Goal: Check status: Check status

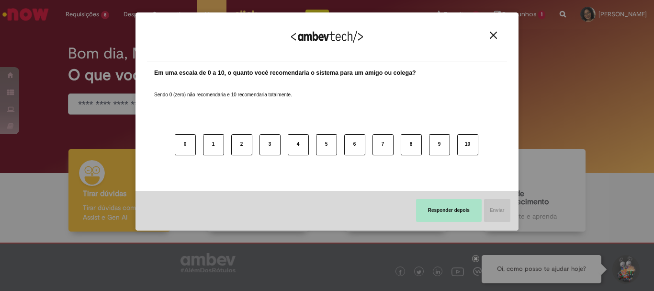
click at [461, 208] on button "Responder depois" at bounding box center [449, 210] width 66 height 23
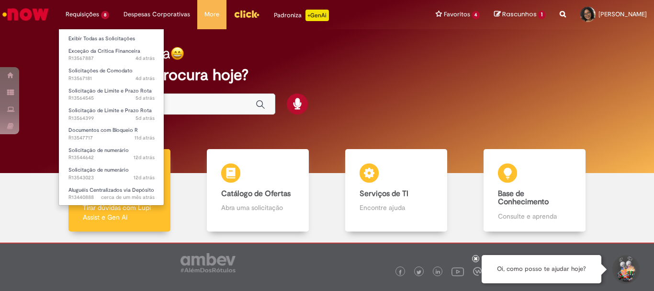
click at [97, 20] on li "Requisições 8 Exibir Todas as Solicitações Exceção da Crítica Financeira 4d atr…" at bounding box center [87, 14] width 58 height 29
click at [101, 35] on link "Exibir Todas as Solicitações" at bounding box center [111, 39] width 105 height 11
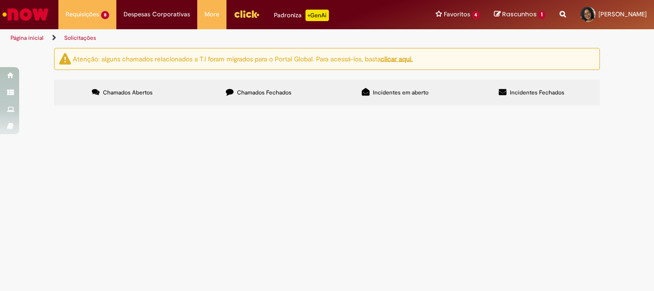
scroll to position [109, 0]
click at [0, 0] on span "Solicito pagamento de locação do CFTV do mês de agosto." at bounding box center [0, 0] width 0 height 0
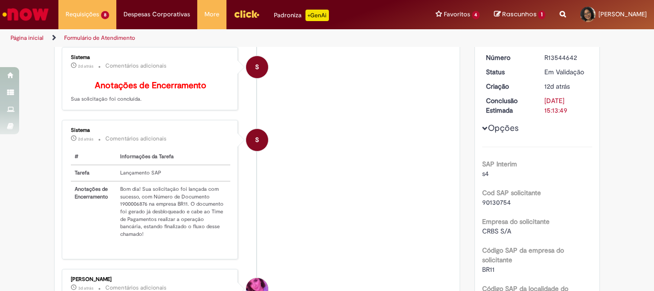
scroll to position [144, 0]
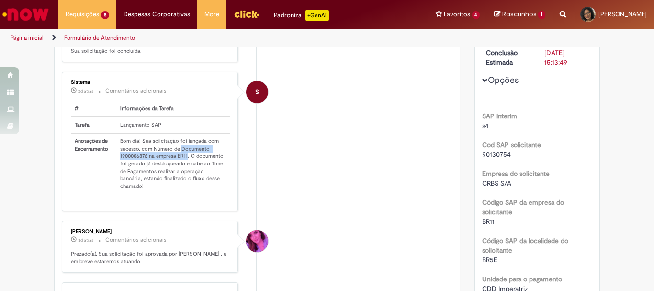
drag, startPoint x: 177, startPoint y: 157, endPoint x: 183, endPoint y: 162, distance: 8.2
click at [183, 162] on td "Bom dia! Sua solicitação foi lançada com sucesso, com Número de Documento 19000…" at bounding box center [173, 163] width 114 height 61
copy td "Documento 1900006876 na empresa BR11"
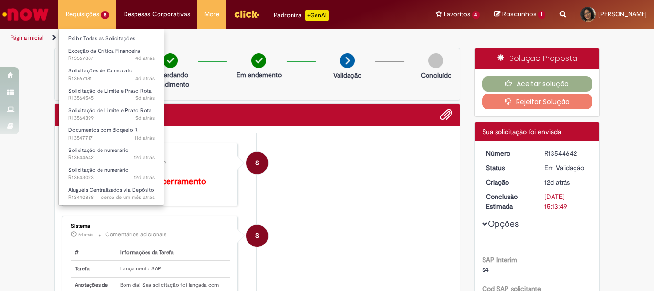
click at [75, 19] on li "Requisições 8 Exibir Todas as Solicitações Exceção da Crítica Financeira 4d atr…" at bounding box center [87, 14] width 58 height 29
click at [88, 45] on li "Exceção da Crítica Financeira 4d atrás 4 dias atrás R13567887" at bounding box center [111, 54] width 105 height 20
click at [91, 41] on link "Exibir Todas as Solicitações" at bounding box center [111, 39] width 105 height 11
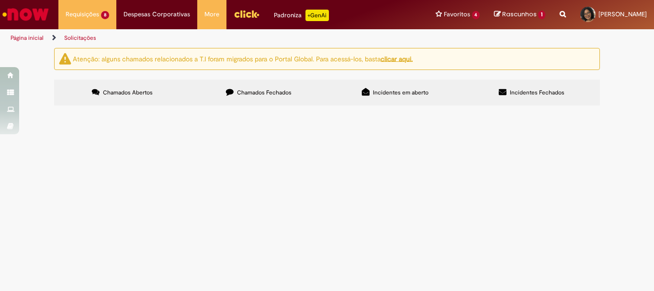
scroll to position [109, 0]
click at [0, 0] on span "Solicitação de pagamento do CFTV locação do mês de agosto [PERSON_NAME]" at bounding box center [0, 0] width 0 height 0
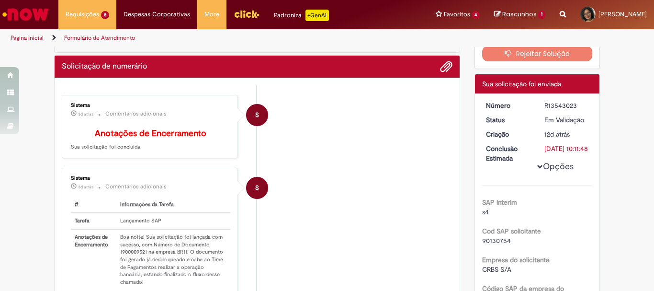
scroll to position [103, 0]
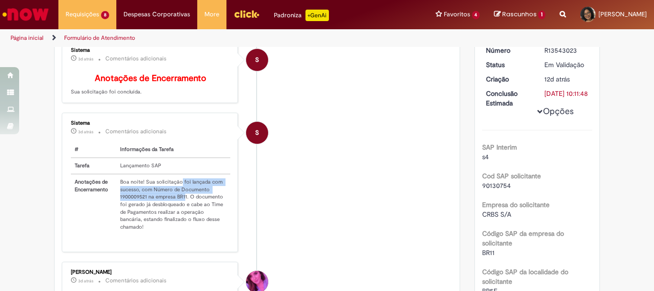
drag, startPoint x: 177, startPoint y: 193, endPoint x: 183, endPoint y: 205, distance: 13.5
click at [183, 205] on td "Boa noite! Sua solicitação foi lançada com sucesso, com Número de Documento 190…" at bounding box center [173, 204] width 114 height 61
click at [199, 201] on td "Boa noite! Sua solicitação foi lançada com sucesso, com Número de Documento 190…" at bounding box center [173, 204] width 114 height 61
drag, startPoint x: 178, startPoint y: 196, endPoint x: 183, endPoint y: 203, distance: 8.2
click at [183, 203] on td "Boa noite! Sua solicitação foi lançada com sucesso, com Número de Documento 190…" at bounding box center [173, 204] width 114 height 61
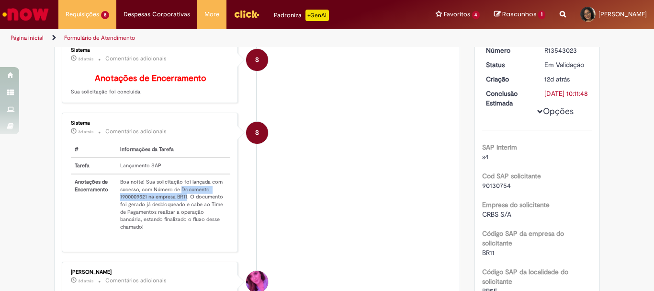
copy td "Documento 1900009521 na empresa BR11"
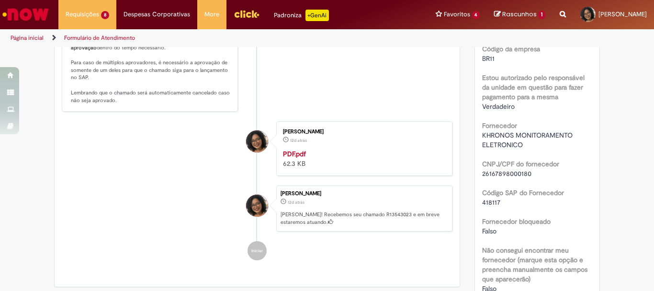
scroll to position [575, 0]
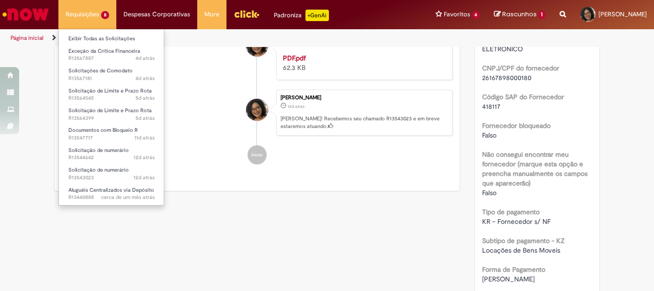
click at [90, 9] on li "Requisições 8 Exibir Todas as Solicitações Exceção da Crítica Financeira 4d atr…" at bounding box center [87, 14] width 58 height 29
click at [97, 37] on link "Exibir Todas as Solicitações" at bounding box center [111, 39] width 105 height 11
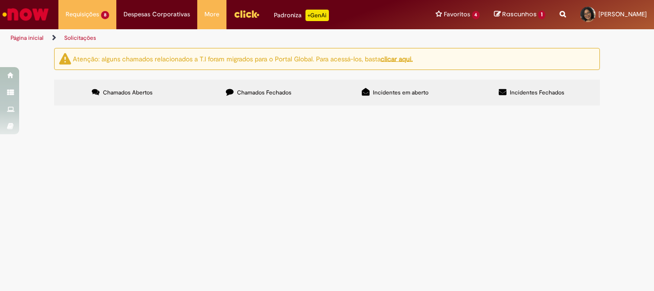
scroll to position [96, 0]
click at [0, 0] on span "[PERSON_NAME] teve os pagamentos realizados com os valores anteriores ao firmad…" at bounding box center [0, 0] width 0 height 0
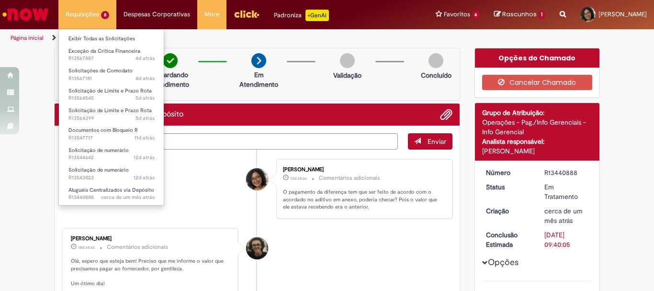
click at [80, 33] on li "Exibir Todas as Solicitações" at bounding box center [111, 38] width 105 height 12
click at [82, 38] on link "Exibir Todas as Solicitações" at bounding box center [111, 39] width 105 height 11
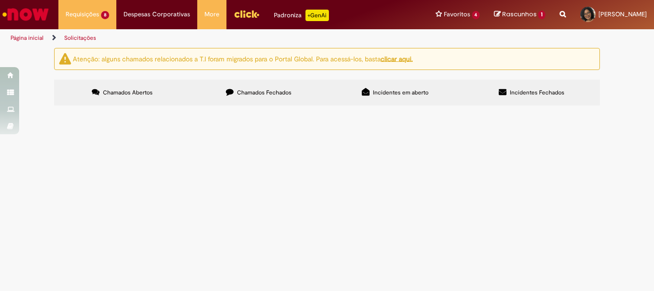
click at [0, 0] on span "Solicito retirada de crédito do pdv." at bounding box center [0, 0] width 0 height 0
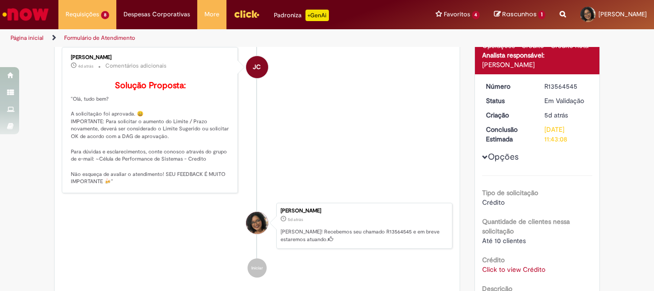
scroll to position [192, 0]
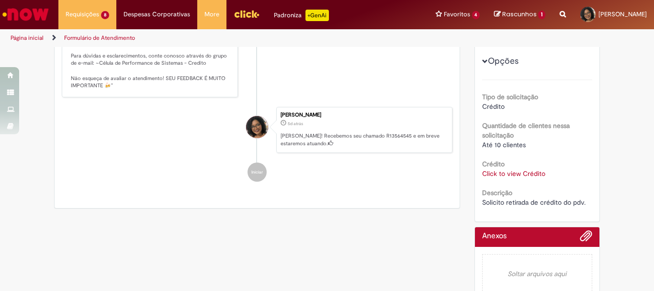
click at [510, 172] on link "Click to view Crédito" at bounding box center [513, 173] width 63 height 9
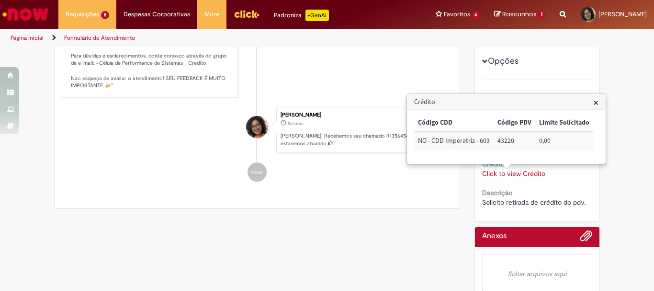
click at [504, 142] on td "43220" at bounding box center [515, 141] width 42 height 18
copy td "43220"
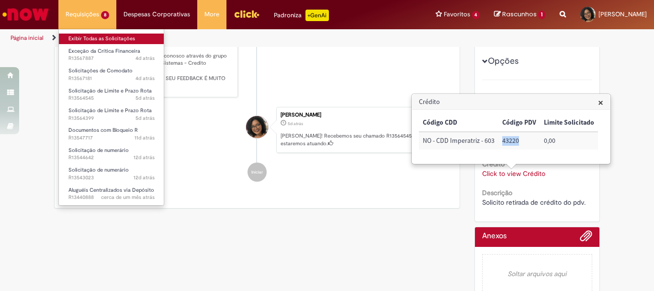
click at [115, 41] on link "Exibir Todas as Solicitações" at bounding box center [111, 39] width 105 height 11
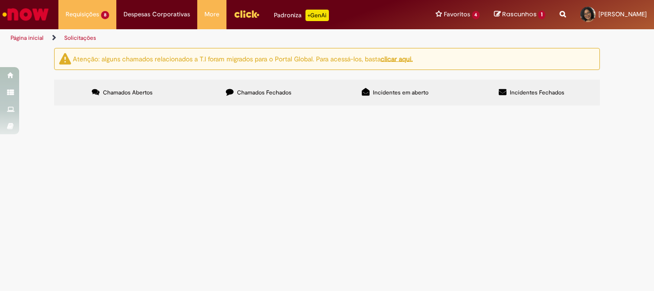
scroll to position [48, 0]
click at [0, 0] on span "Solicito a retirada do crédito do pdv." at bounding box center [0, 0] width 0 height 0
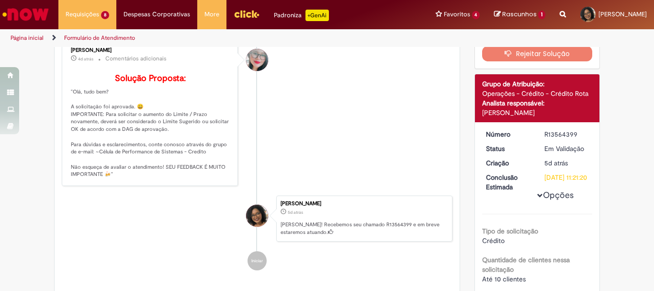
scroll to position [199, 0]
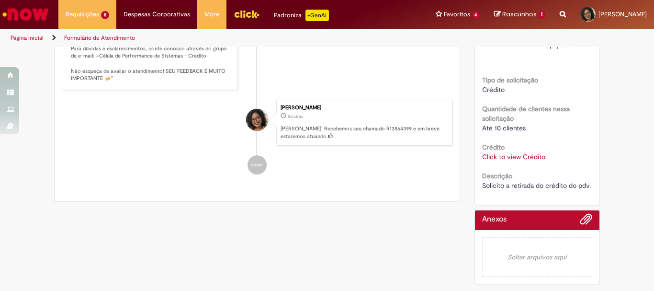
click at [531, 161] on link "Click to view Crédito" at bounding box center [513, 156] width 63 height 9
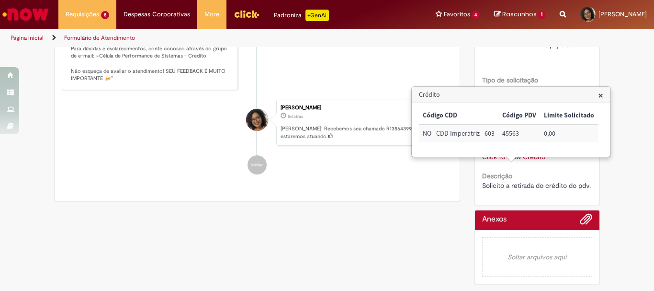
click at [509, 133] on td "45563" at bounding box center [520, 134] width 42 height 18
copy td "45563"
click at [390, 184] on ul "[PERSON_NAME] 4d atrás 4 dias atrás Comentários adicionais Solução Proposta: "O…" at bounding box center [257, 59] width 391 height 250
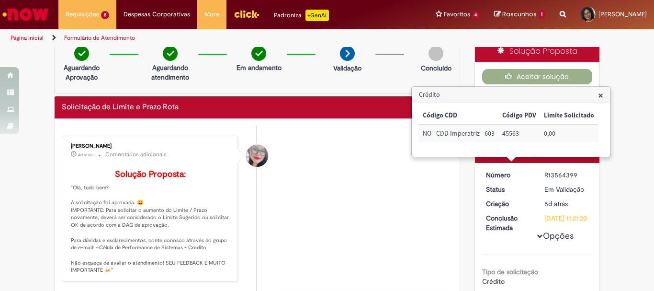
scroll to position [0, 0]
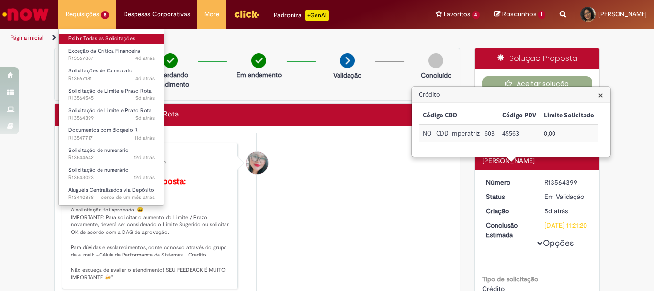
click at [93, 39] on link "Exibir Todas as Solicitações" at bounding box center [111, 39] width 105 height 11
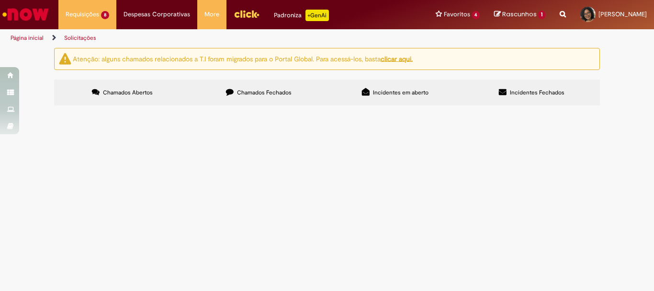
scroll to position [48, 0]
click at [0, 0] on span "Solicito retirada de crédito do pdv." at bounding box center [0, 0] width 0 height 0
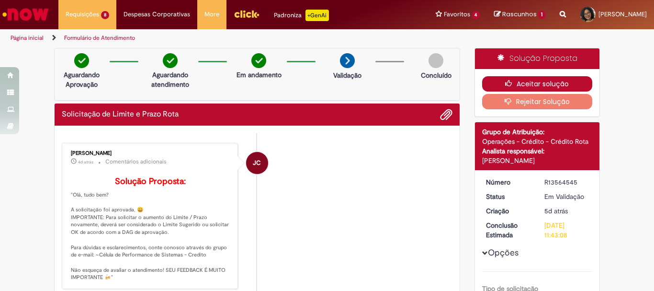
click at [526, 79] on button "Aceitar solução" at bounding box center [537, 83] width 111 height 15
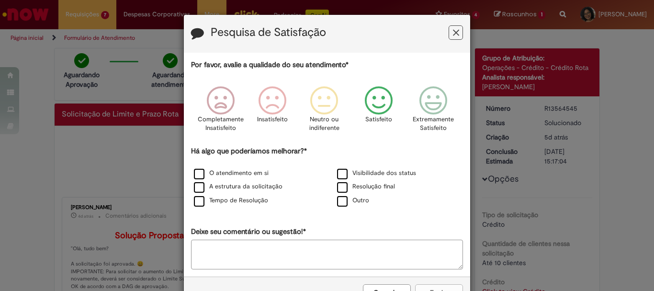
click at [377, 104] on icon "Feedback" at bounding box center [379, 100] width 36 height 29
click at [218, 202] on label "Tempo de Resolução" at bounding box center [231, 200] width 74 height 9
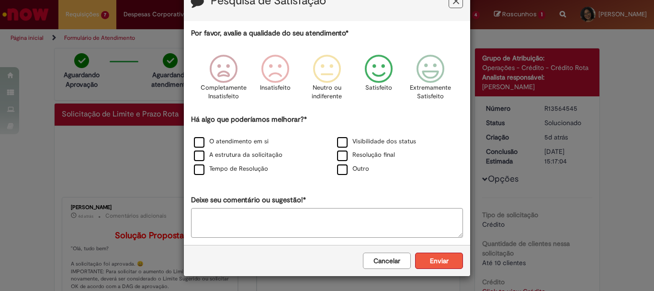
click at [442, 258] on button "Enviar" at bounding box center [439, 260] width 48 height 16
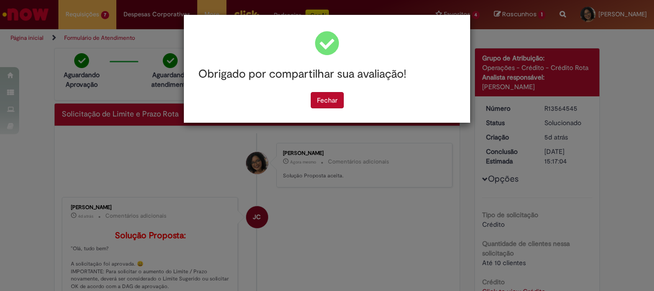
scroll to position [0, 0]
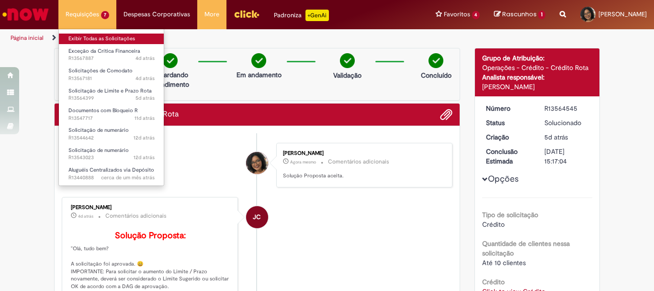
click at [100, 35] on link "Exibir Todas as Solicitações" at bounding box center [111, 39] width 105 height 11
